Goal: Information Seeking & Learning: Learn about a topic

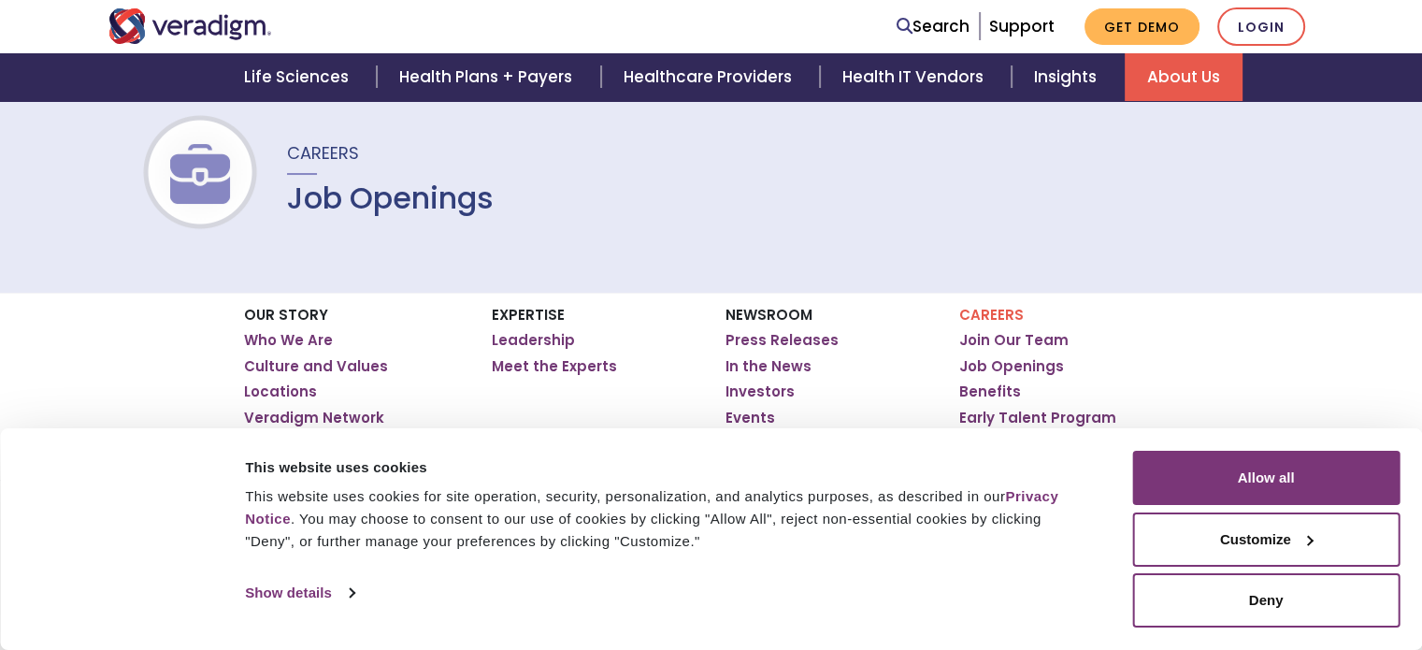
scroll to position [151, 0]
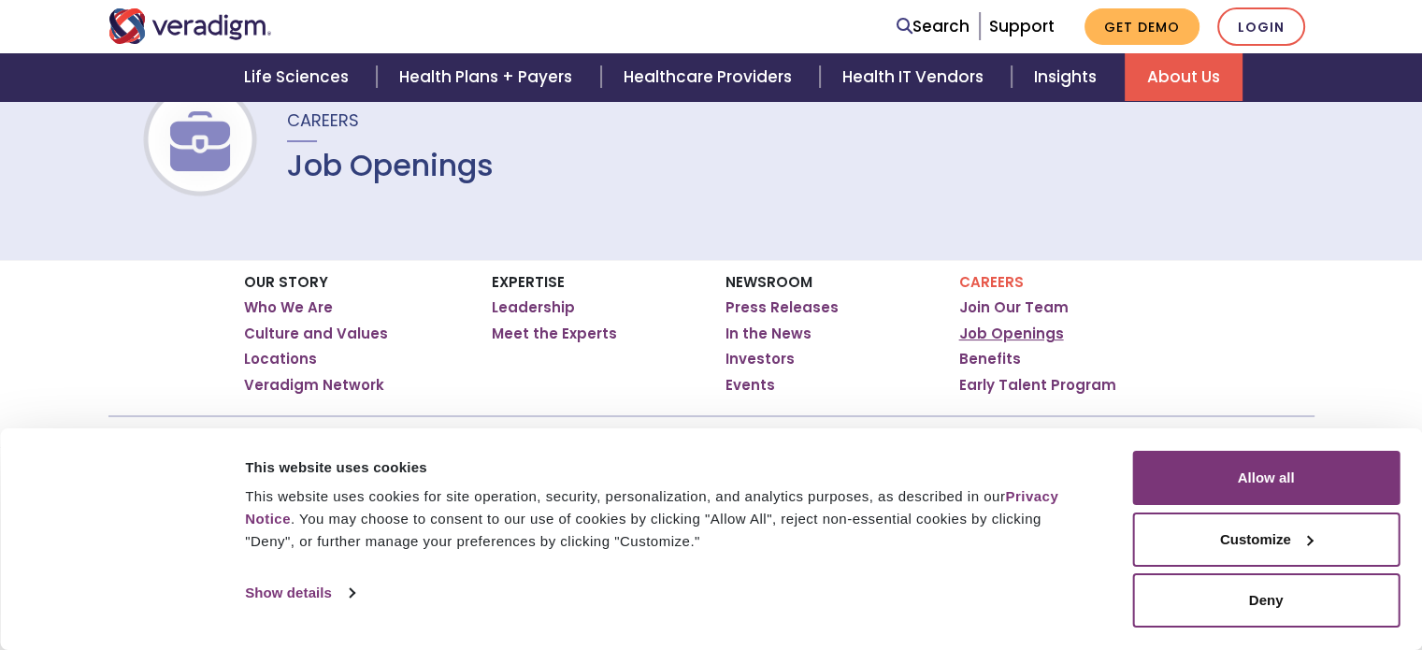
click at [1004, 335] on link "Job Openings" at bounding box center [1011, 333] width 105 height 19
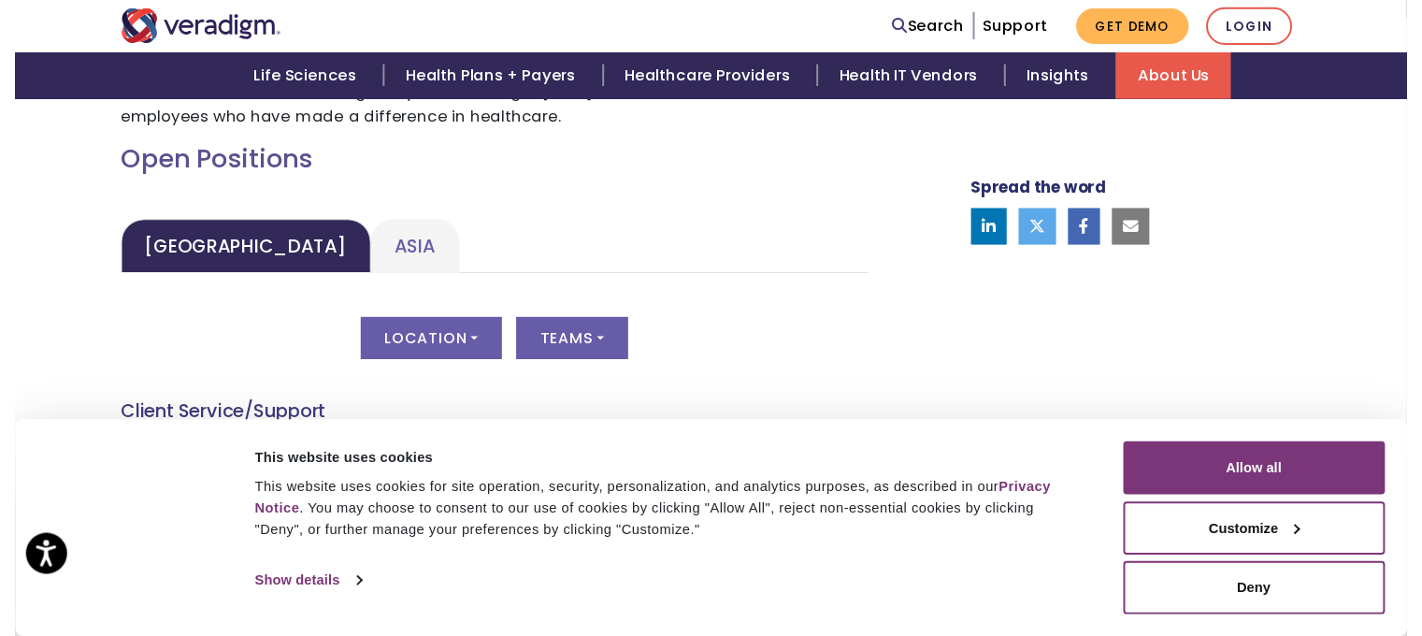
scroll to position [841, 0]
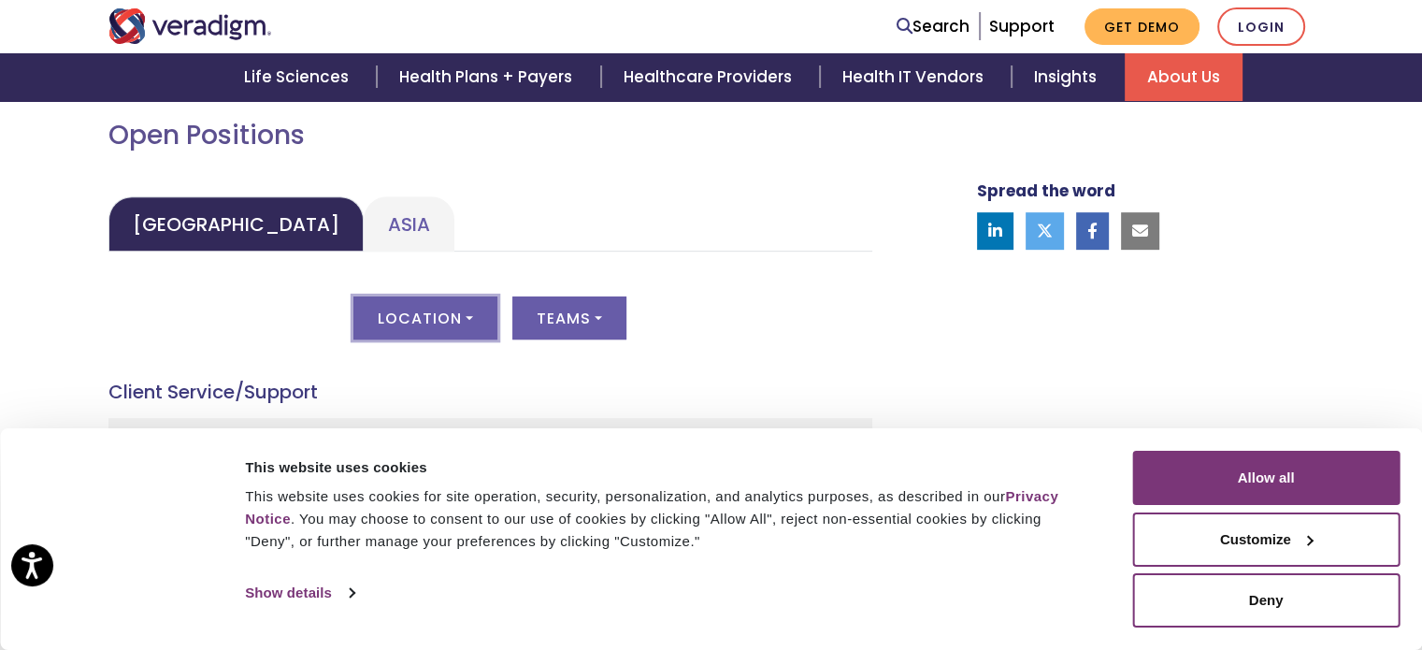
click at [436, 323] on button "Location" at bounding box center [425, 317] width 144 height 43
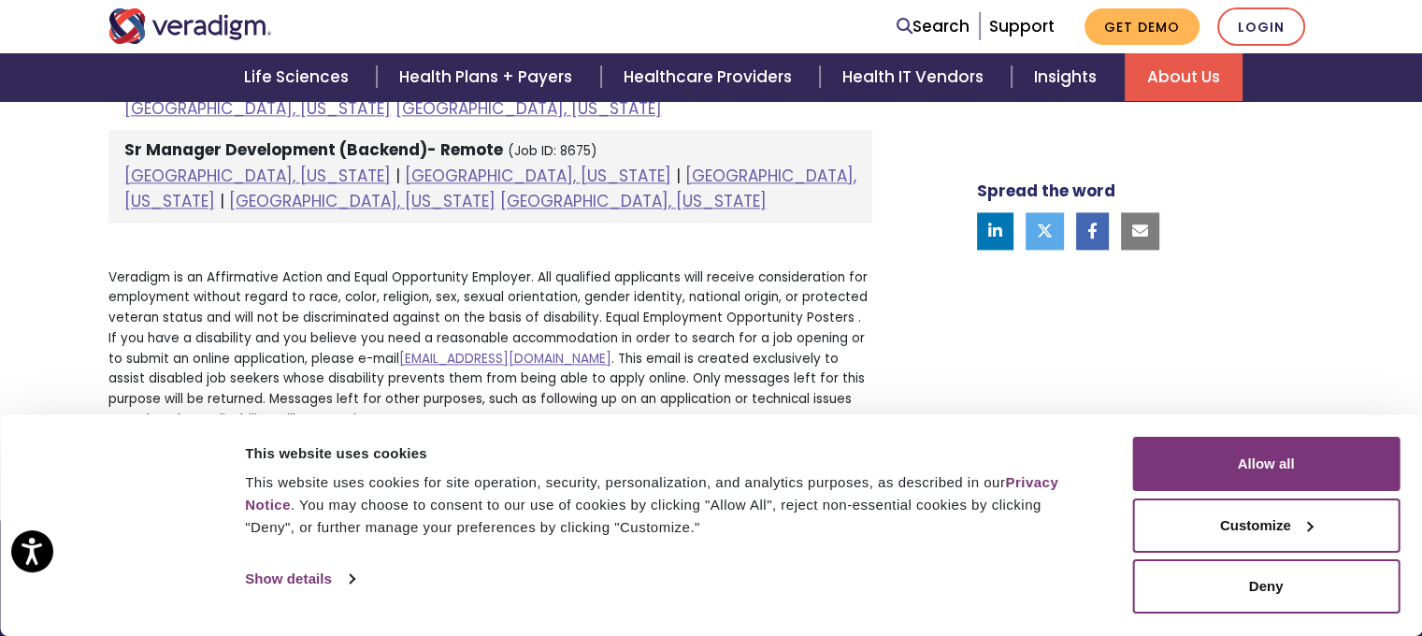
scroll to position [2512, 0]
